Goal: Task Accomplishment & Management: Manage account settings

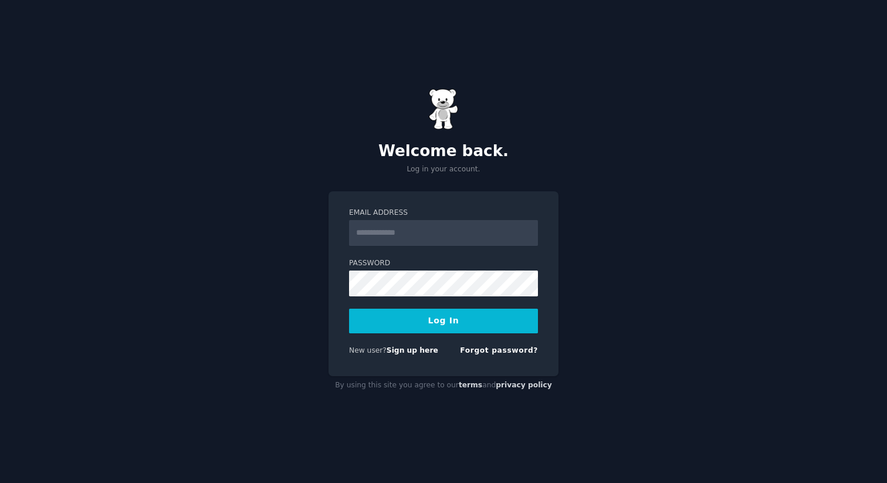
type input "**********"
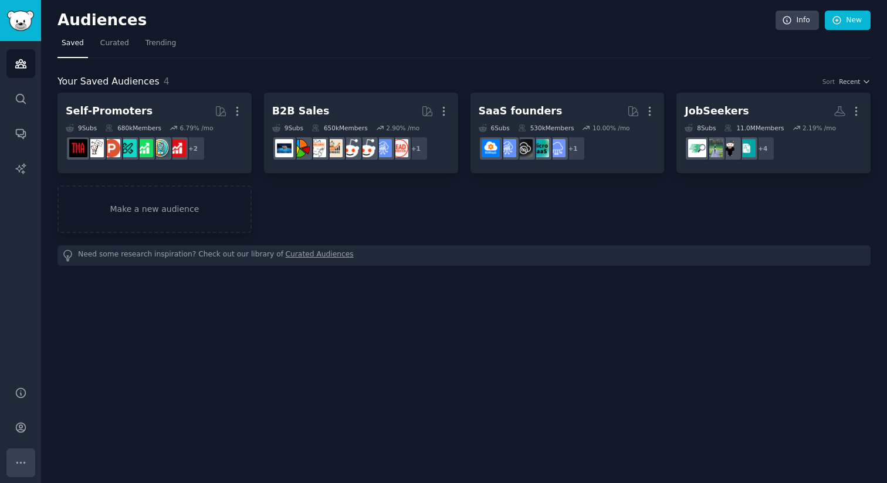
click at [18, 458] on icon "Sidebar" at bounding box center [21, 462] width 12 height 12
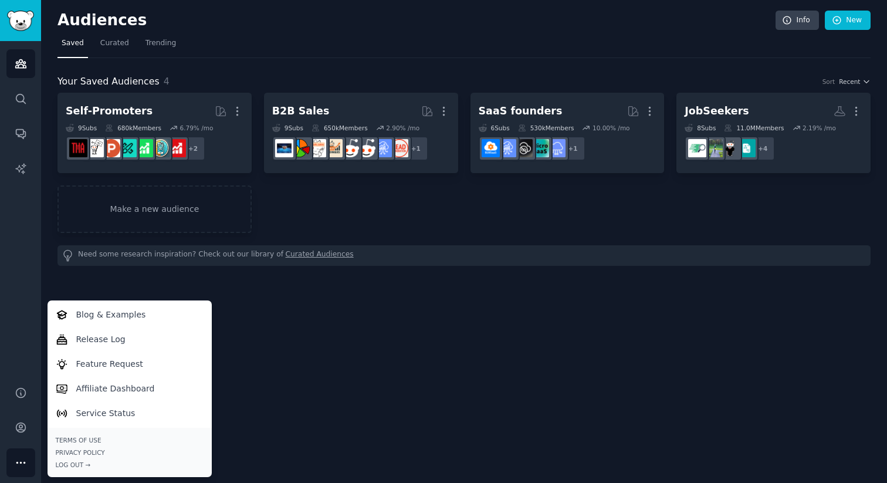
click at [465, 61] on div "Your Saved Audiences 4 Sort Recent Self-Promoters More 9 Sub s 680k Members 6.7…" at bounding box center [463, 162] width 813 height 208
